Goal: Task Accomplishment & Management: Use online tool/utility

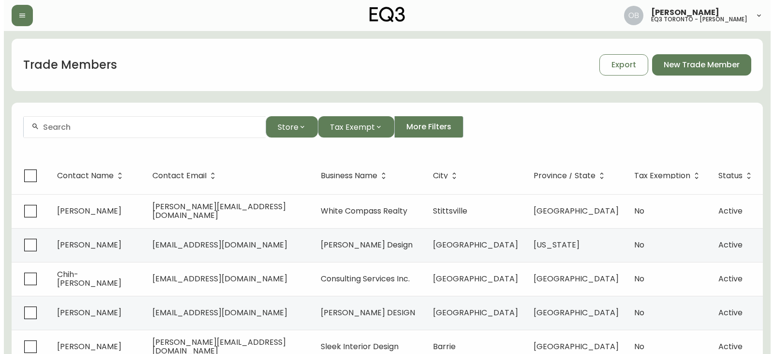
scroll to position [48, 0]
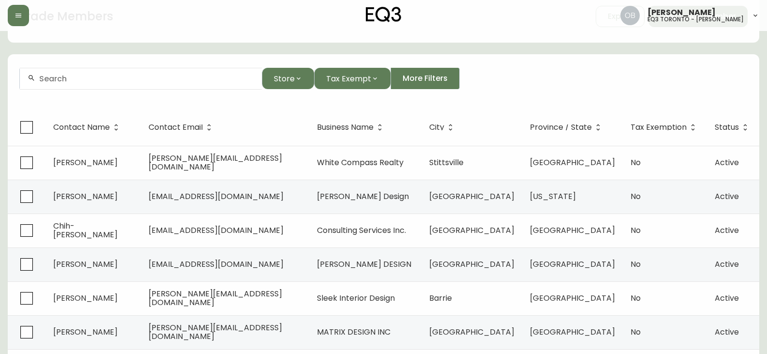
click at [29, 21] on div at bounding box center [133, 15] width 251 height 21
click at [22, 19] on button "button" at bounding box center [18, 15] width 21 height 21
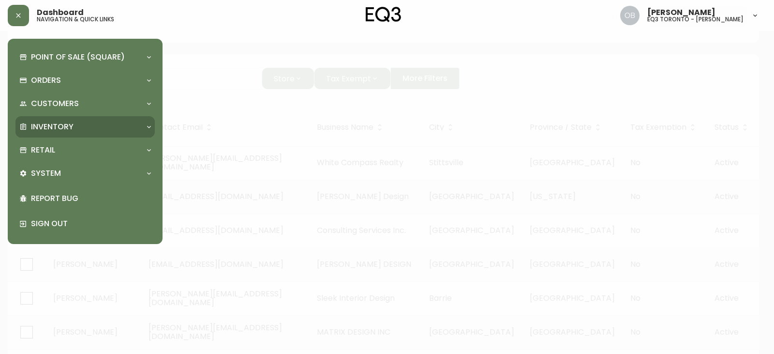
scroll to position [49, 0]
click at [75, 123] on div "Inventory" at bounding box center [80, 126] width 122 height 11
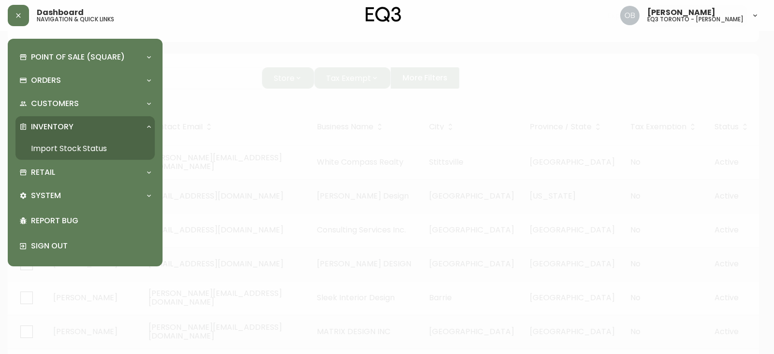
click at [80, 150] on link "Import Stock Status" at bounding box center [84, 148] width 139 height 22
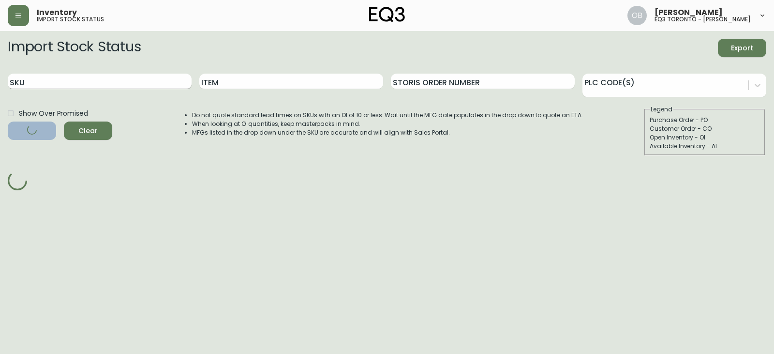
click at [79, 83] on input "SKU" at bounding box center [100, 81] width 184 height 15
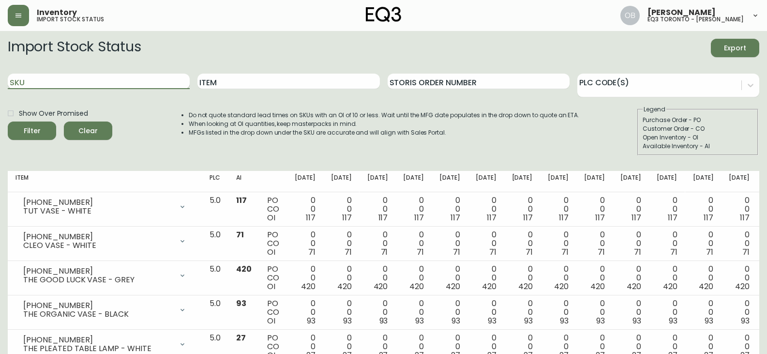
paste input "[PHONE_NUMBER]"
click at [8, 121] on button "Filter" at bounding box center [32, 130] width 48 height 18
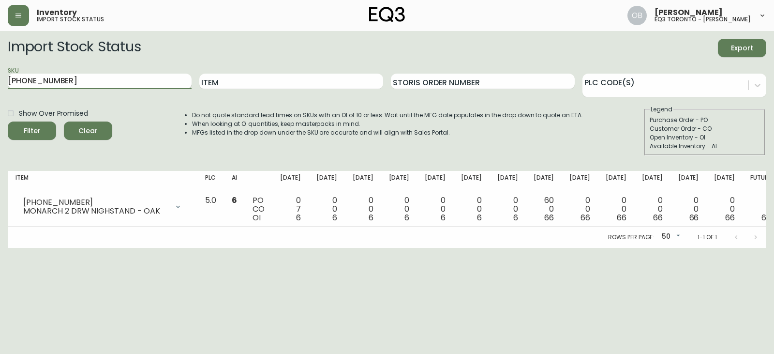
click at [56, 81] on input "[PHONE_NUMBER]" at bounding box center [100, 81] width 184 height 15
paste input "2"
click at [8, 121] on button "Filter" at bounding box center [32, 130] width 48 height 18
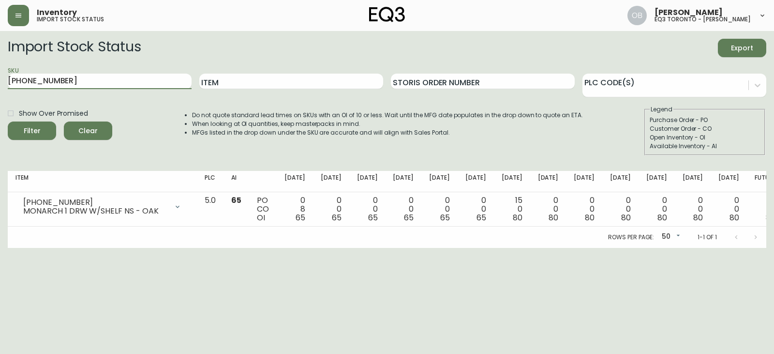
click at [286, 122] on li "When looking at OI quantities, keep masterpacks in mind." at bounding box center [387, 123] width 391 height 9
click at [165, 89] on div "SKU [PHONE_NUMBER]" at bounding box center [100, 81] width 184 height 31
click at [166, 88] on input "[PHONE_NUMBER]" at bounding box center [100, 81] width 184 height 15
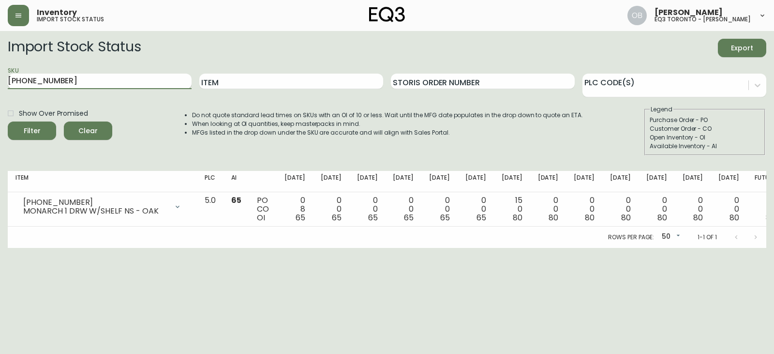
paste input "[PHONE_NUMBER]"
click at [8, 121] on button "Filter" at bounding box center [32, 130] width 48 height 18
click at [85, 78] on input "[PHONE_NUMBER]" at bounding box center [100, 81] width 184 height 15
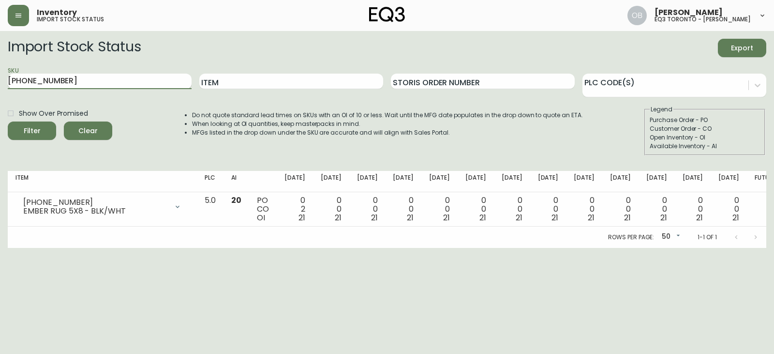
paste input "[PHONE_NUMBER]"
click at [8, 121] on button "Filter" at bounding box center [32, 130] width 48 height 18
click at [409, 142] on div "Do not quote standard lead times on SKUs with an OI of 10 or less. Wait until t…" at bounding box center [378, 130] width 410 height 50
click at [145, 83] on input "[PHONE_NUMBER]" at bounding box center [100, 81] width 184 height 15
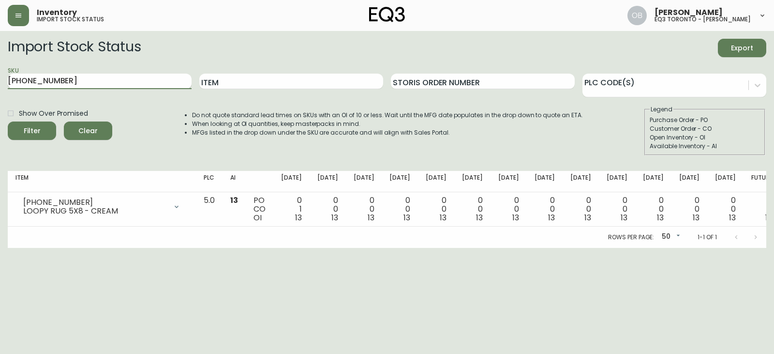
click at [145, 83] on input "[PHONE_NUMBER]" at bounding box center [100, 81] width 184 height 15
paste input "[PHONE_NUMBER]"
type input "[PHONE_NUMBER]"
click at [8, 121] on button "Filter" at bounding box center [32, 130] width 48 height 18
